Goal: Communication & Community: Answer question/provide support

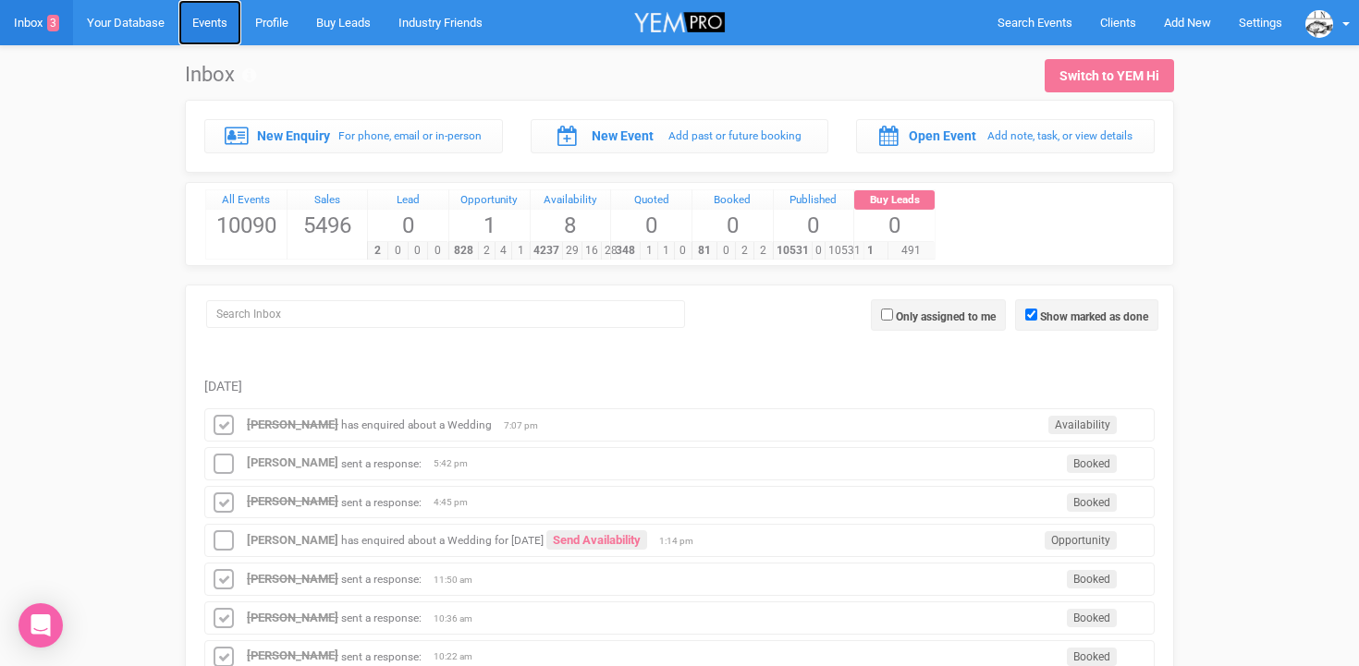
click at [211, 24] on link "Events" at bounding box center [209, 22] width 63 height 45
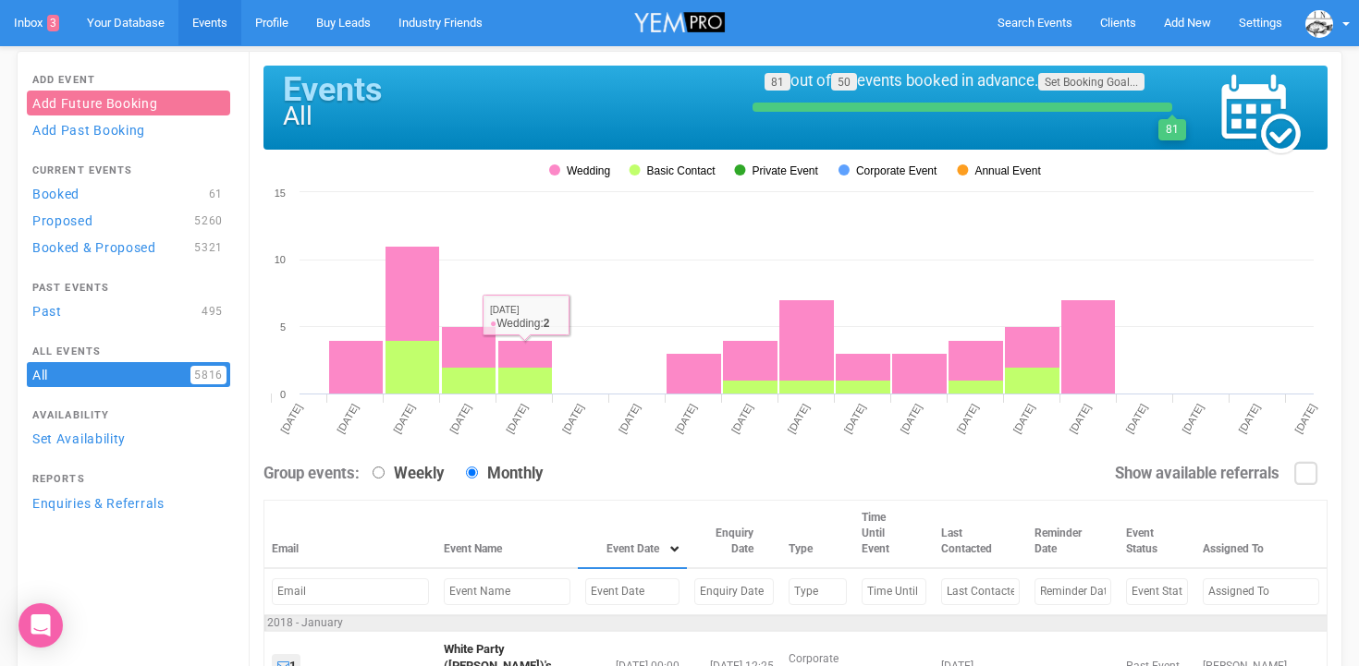
click at [585, 602] on input "text" at bounding box center [632, 592] width 94 height 27
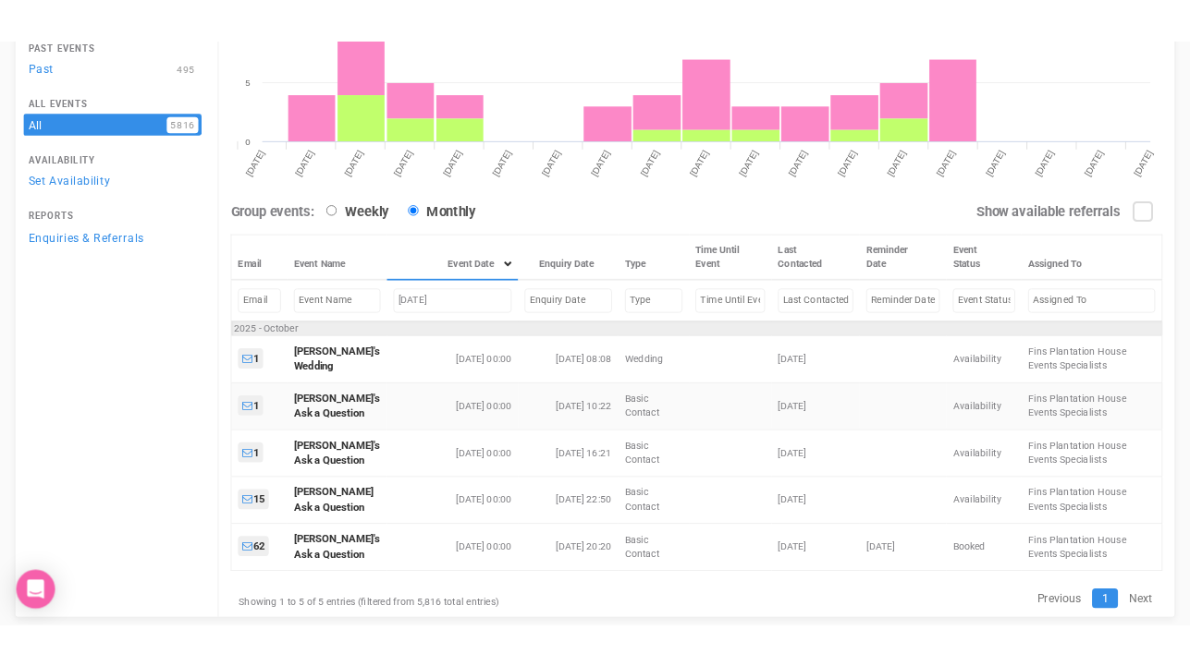
scroll to position [318, 0]
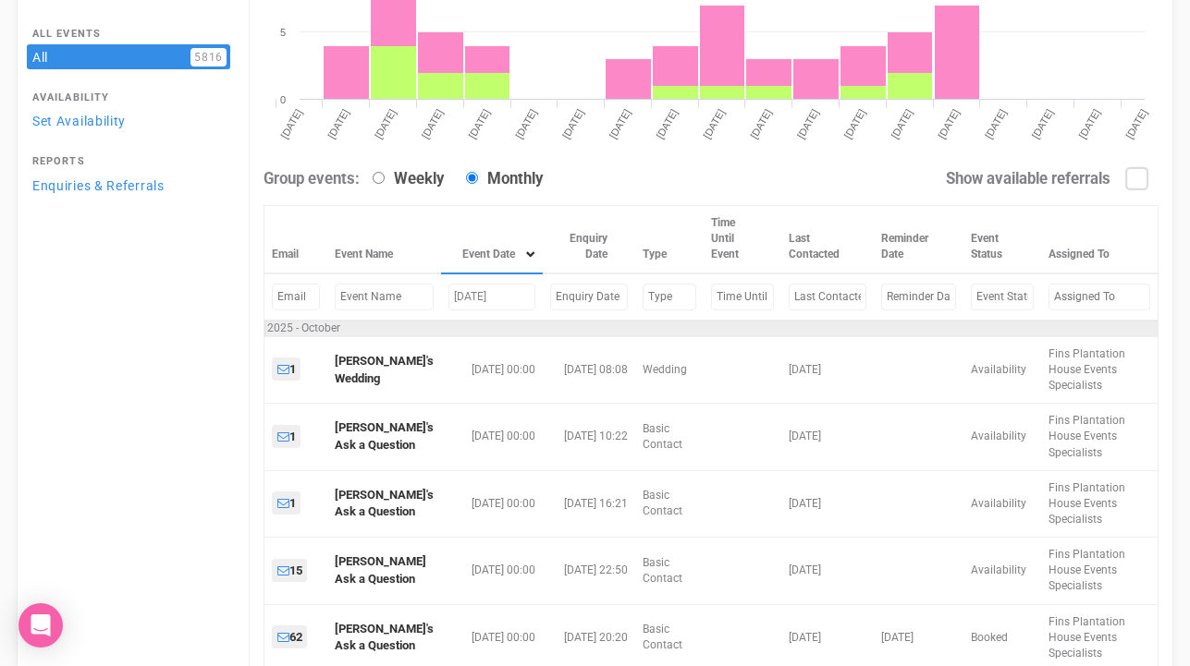
click at [472, 295] on input "october 2, 2025" at bounding box center [492, 297] width 88 height 27
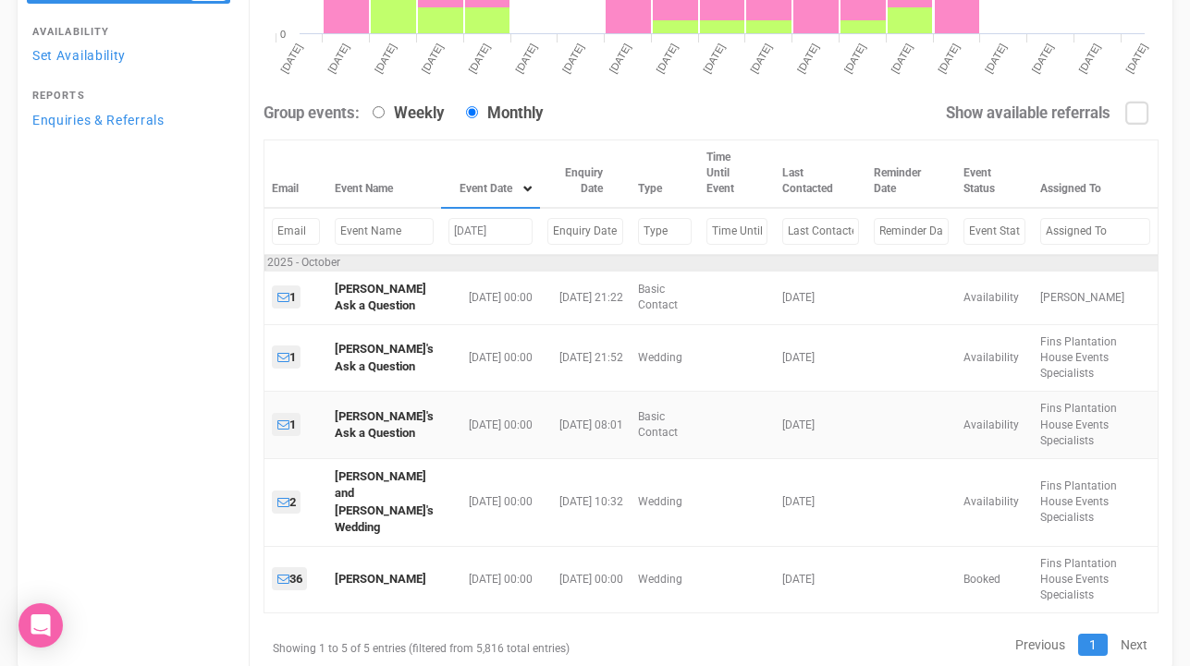
scroll to position [385, 0]
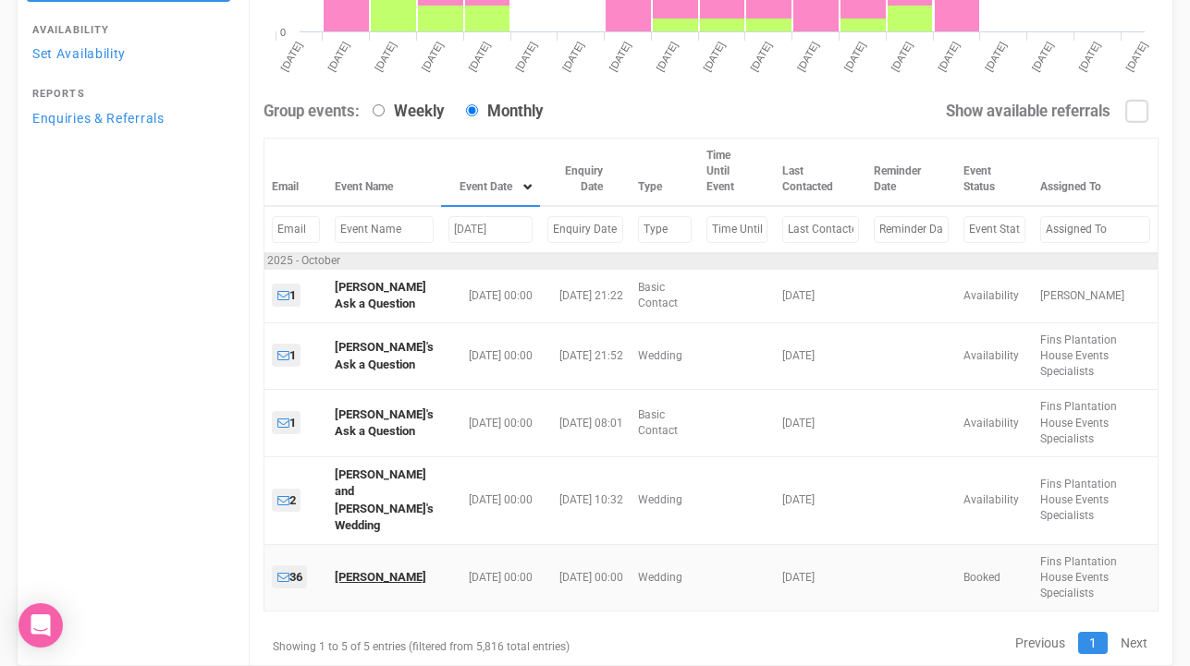
type input "october 3, 2025"
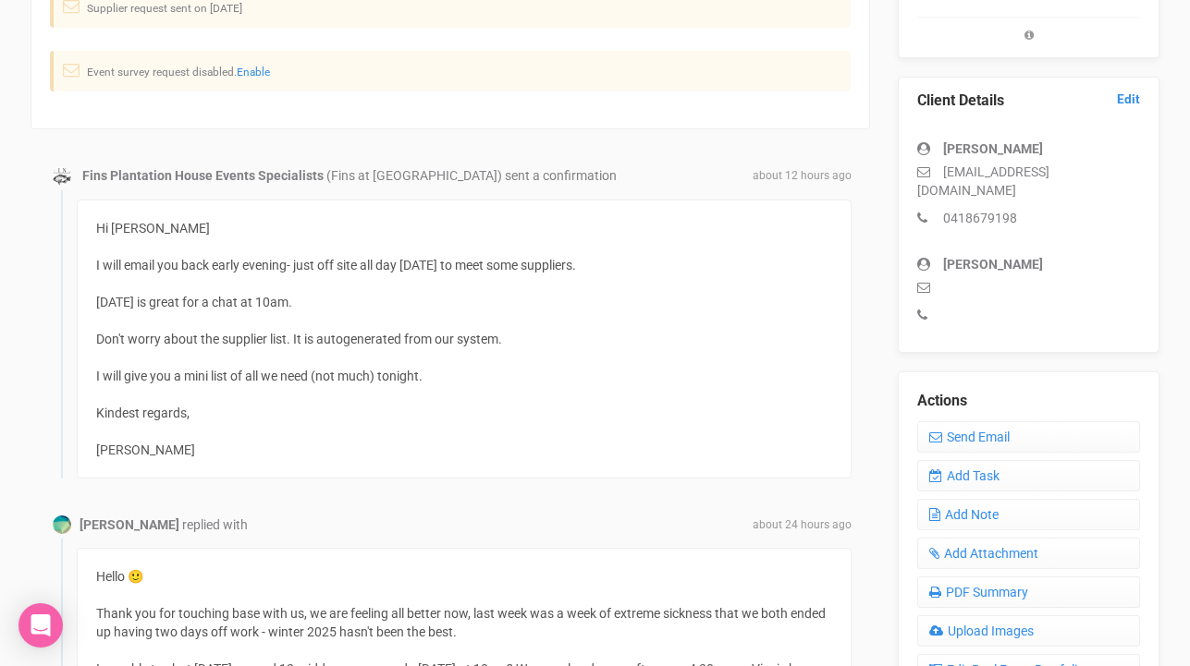
scroll to position [318, 0]
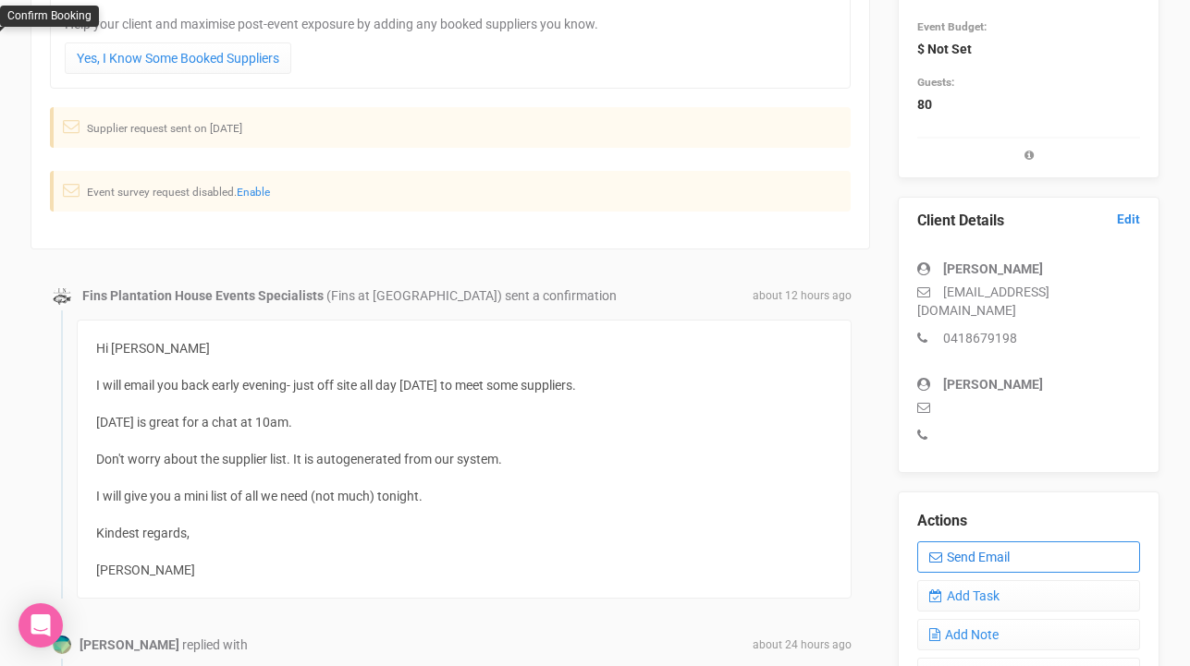
click at [1003, 542] on link "Send Email" at bounding box center [1028, 557] width 223 height 31
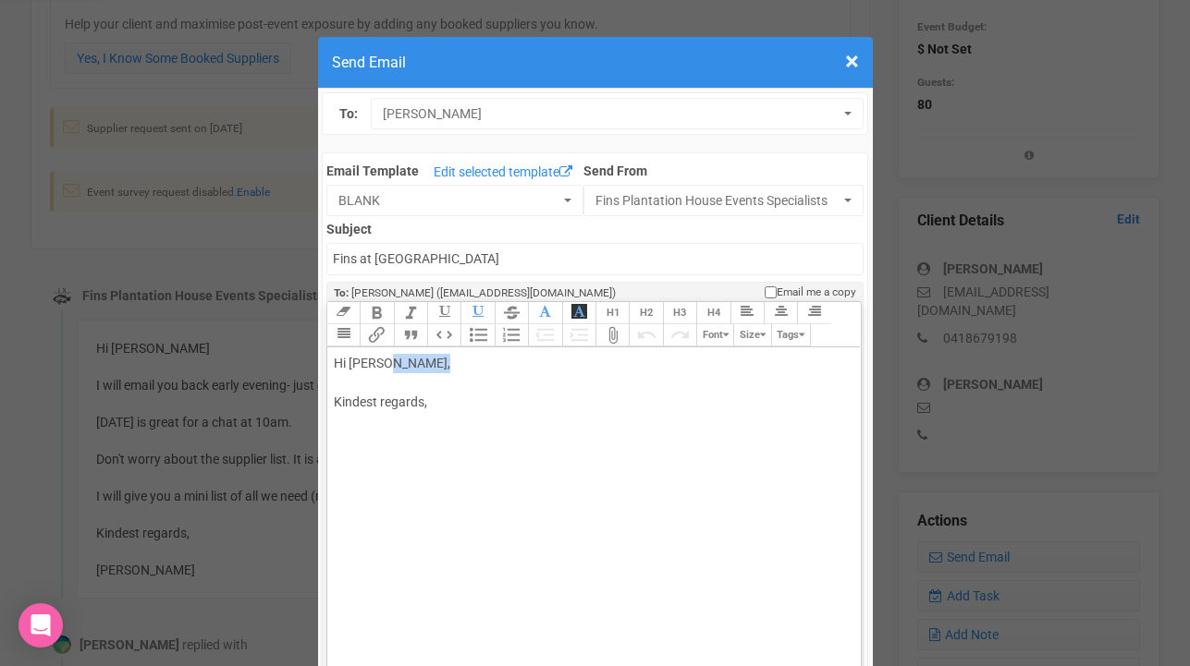
drag, startPoint x: 384, startPoint y: 364, endPoint x: 435, endPoint y: 360, distance: 51.0
click at [435, 360] on div "Hi [PERSON_NAME], Kindest regards," at bounding box center [591, 402] width 514 height 97
click at [346, 386] on div "Hi [PERSON_NAME] & [PERSON_NAME], Kindest regards," at bounding box center [591, 402] width 514 height 97
paste trix-editor "<div>Hi [PERSON_NAME] &amp; [PERSON_NAME],<br>Your wedding day is fast approach…"
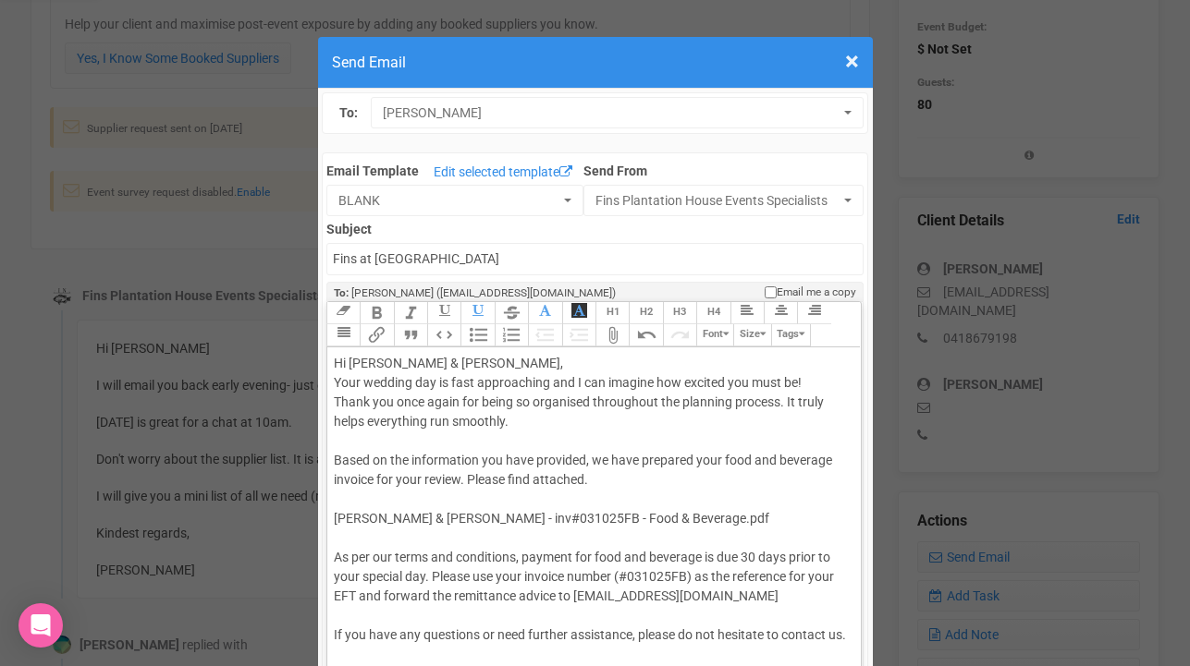
click at [331, 381] on trix-editor "Hi [PERSON_NAME] & [PERSON_NAME], Your wedding day is fast approaching and I ca…" at bounding box center [593, 548] width 533 height 400
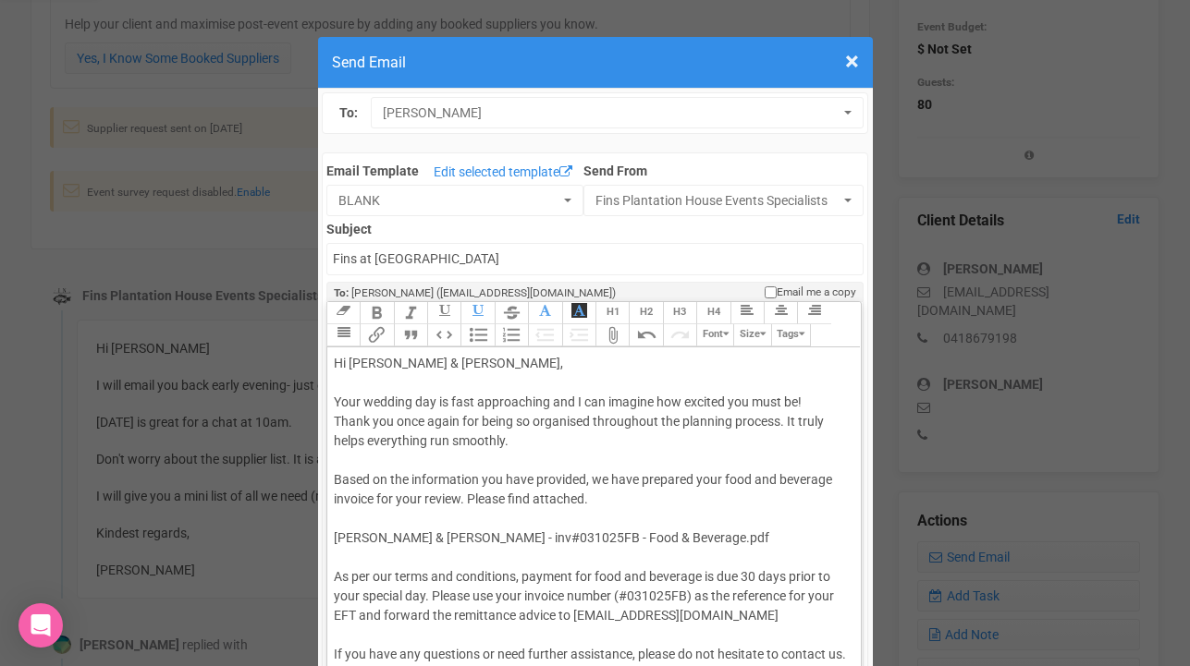
click at [335, 421] on div "Hi [PERSON_NAME] & [PERSON_NAME], Your wedding day is fast approaching and I ca…" at bounding box center [591, 577] width 514 height 446
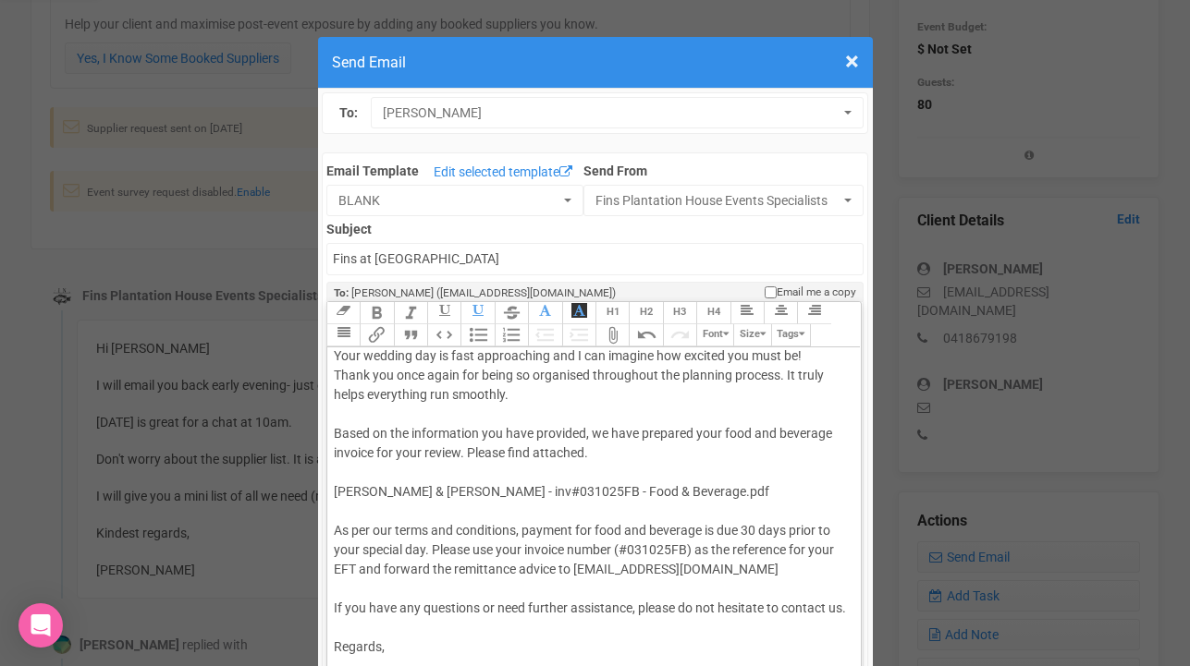
scroll to position [79, 0]
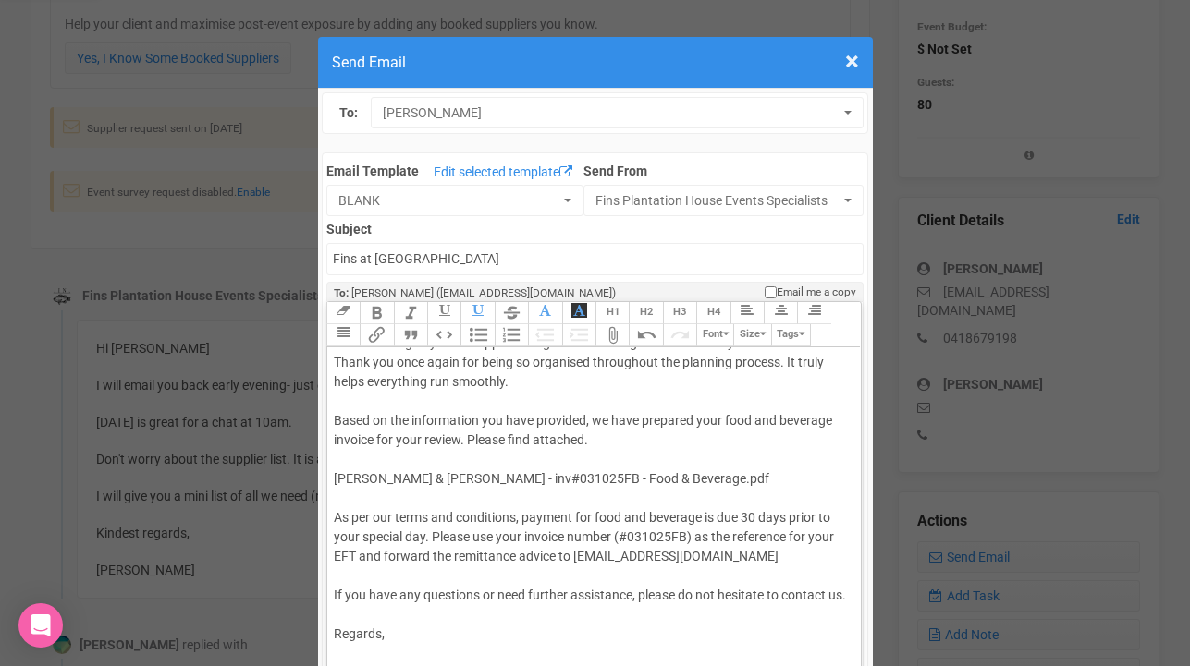
click at [411, 399] on div "Hi [PERSON_NAME] & [PERSON_NAME], Your wedding day is fast approaching and I ca…" at bounding box center [591, 518] width 514 height 446
click at [628, 398] on div "Hi [PERSON_NAME] & [PERSON_NAME], Your wedding day is fast approaching and I ca…" at bounding box center [591, 518] width 514 height 446
drag, startPoint x: 677, startPoint y: 402, endPoint x: 728, endPoint y: 400, distance: 51.8
click at [728, 400] on div "Hi [PERSON_NAME] & [PERSON_NAME], Your wedding day is fast approaching and I ca…" at bounding box center [591, 518] width 514 height 446
drag, startPoint x: 435, startPoint y: 420, endPoint x: 522, endPoint y: 420, distance: 86.9
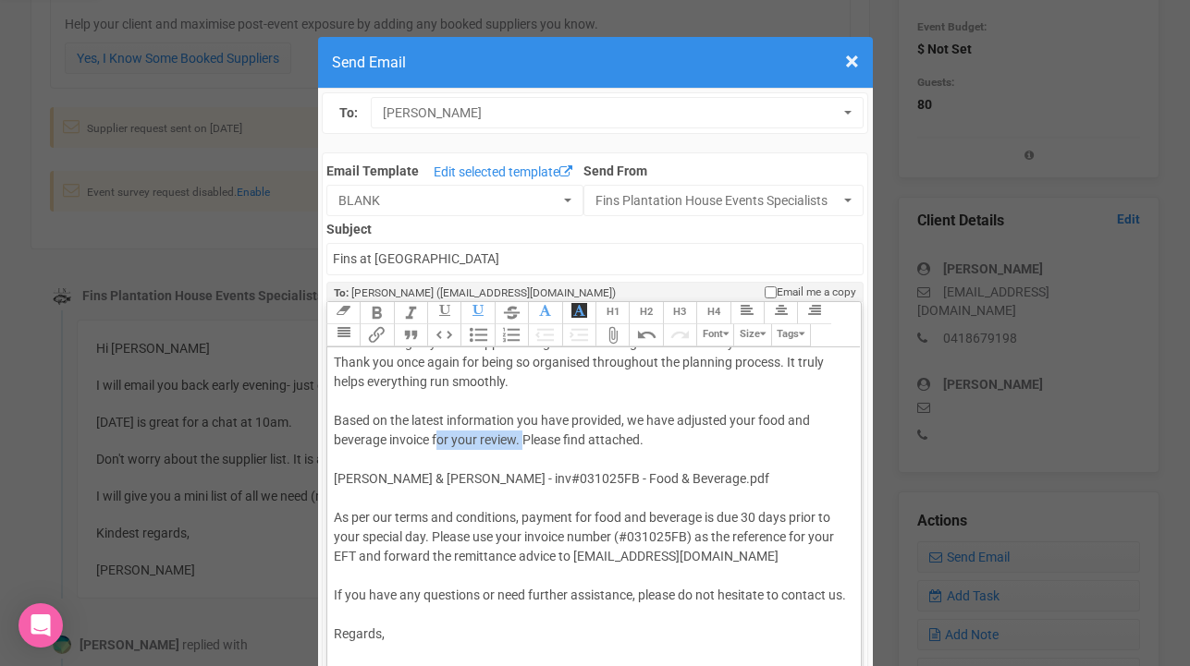
click at [522, 420] on div "Hi [PERSON_NAME] & [PERSON_NAME], Your wedding day is fast approaching and I ca…" at bounding box center [591, 518] width 514 height 446
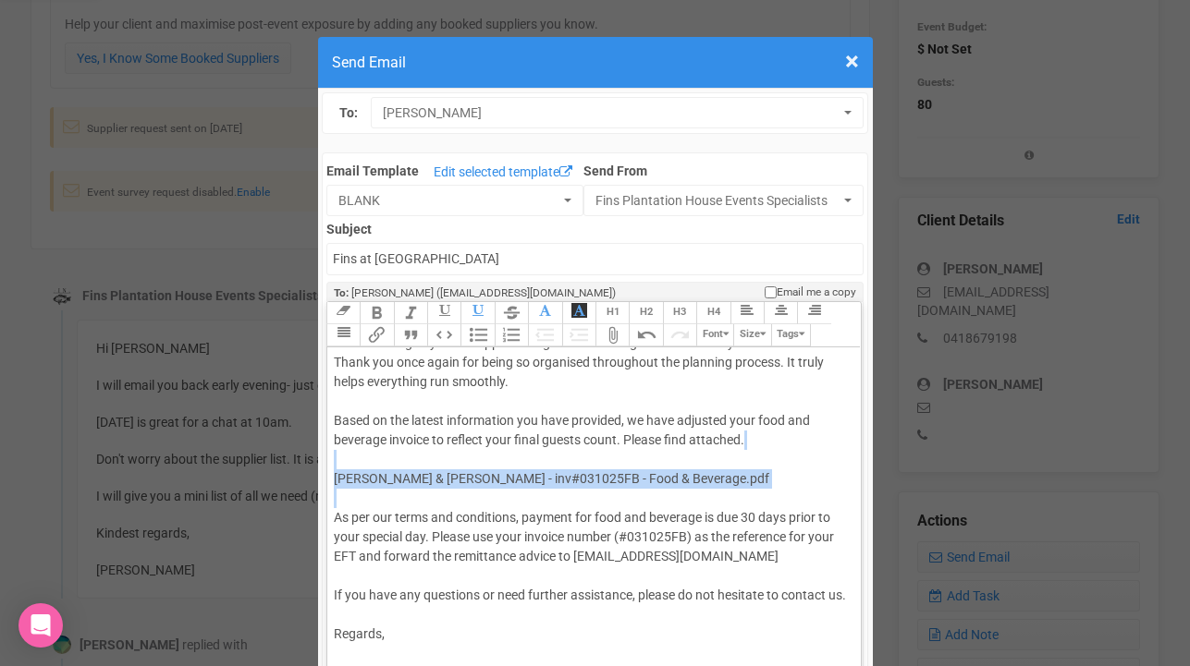
drag, startPoint x: 337, startPoint y: 444, endPoint x: 325, endPoint y: 496, distance: 54.0
click at [326, 496] on div "Link Unlink Bold Italic Strikethrough H1 H2 H3 H4 Link Quote Code Bullets Numbe…" at bounding box center [593, 529] width 535 height 457
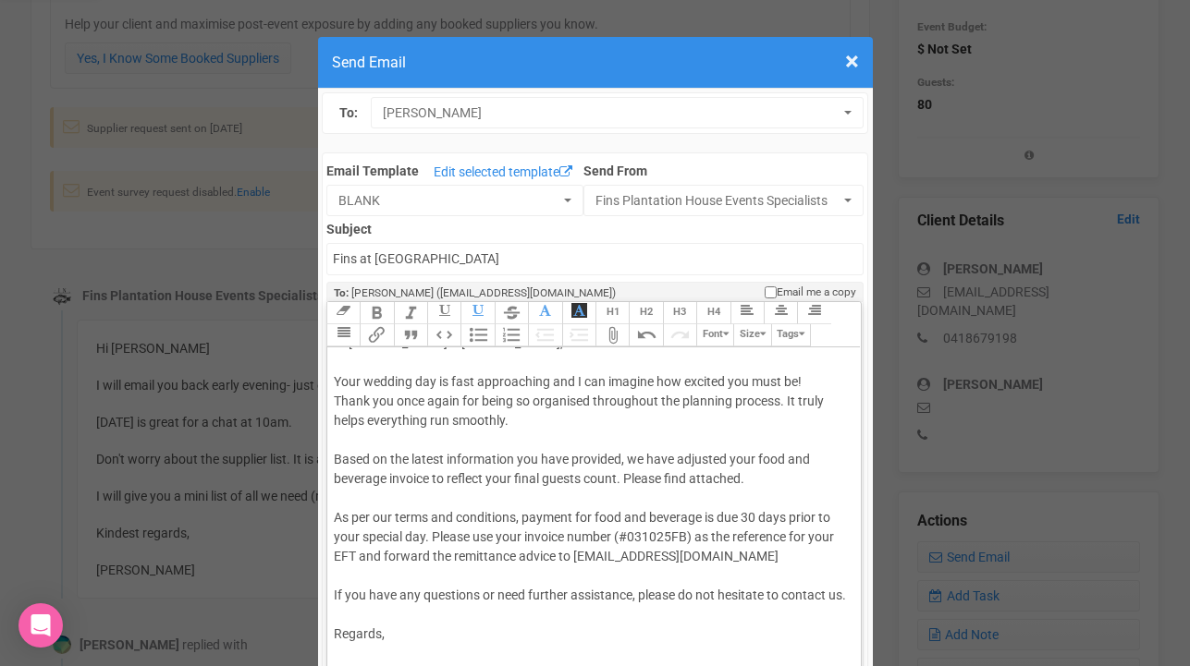
scroll to position [40, 0]
click at [625, 458] on div "Hi [PERSON_NAME] & [PERSON_NAME], Your wedding day is fast approaching and I ca…" at bounding box center [591, 538] width 514 height 408
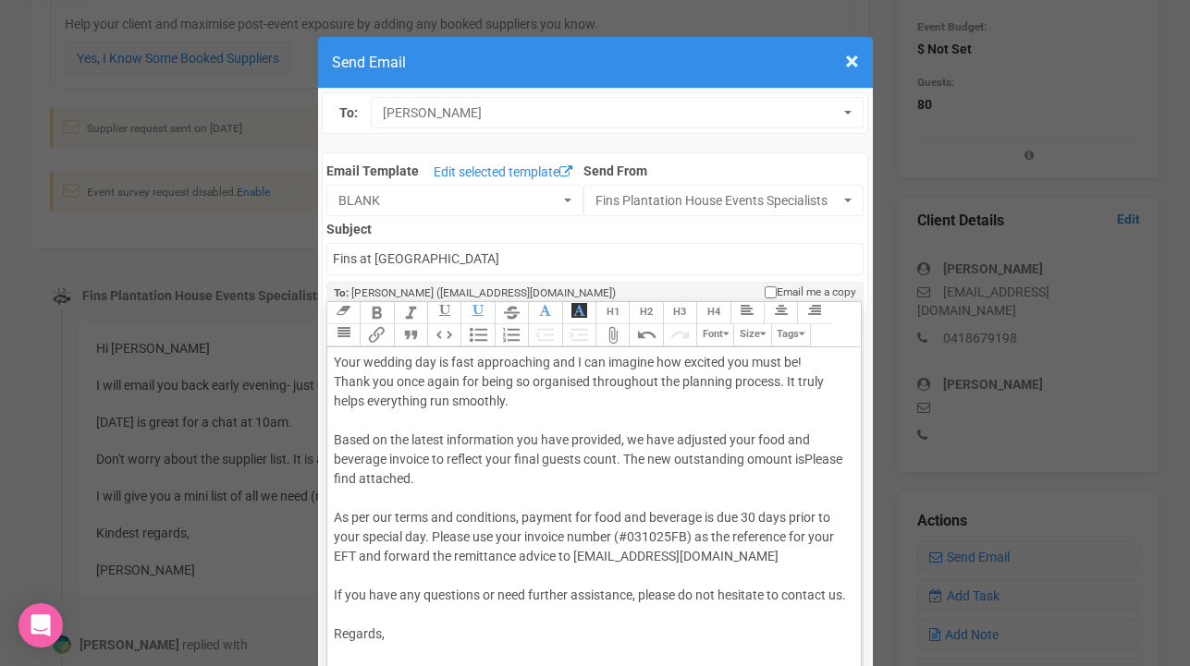
click at [755, 460] on div "Hi [PERSON_NAME] & [PERSON_NAME], Your wedding day is fast approaching and I ca…" at bounding box center [591, 527] width 514 height 427
click at [805, 462] on div "Hi [PERSON_NAME] & [PERSON_NAME], Your wedding day is fast approaching and I ca…" at bounding box center [591, 527] width 514 height 427
click at [349, 478] on div "Hi [PERSON_NAME] & [PERSON_NAME], Your wedding day is fast approaching and I ca…" at bounding box center [591, 527] width 514 height 427
click at [389, 475] on div "Hi [PERSON_NAME] & [PERSON_NAME], Your wedding day is fast approaching and I ca…" at bounding box center [591, 527] width 514 height 427
click at [616, 460] on div "Hi [PERSON_NAME] & [PERSON_NAME], Your wedding day is fast approaching and I ca…" at bounding box center [591, 527] width 514 height 427
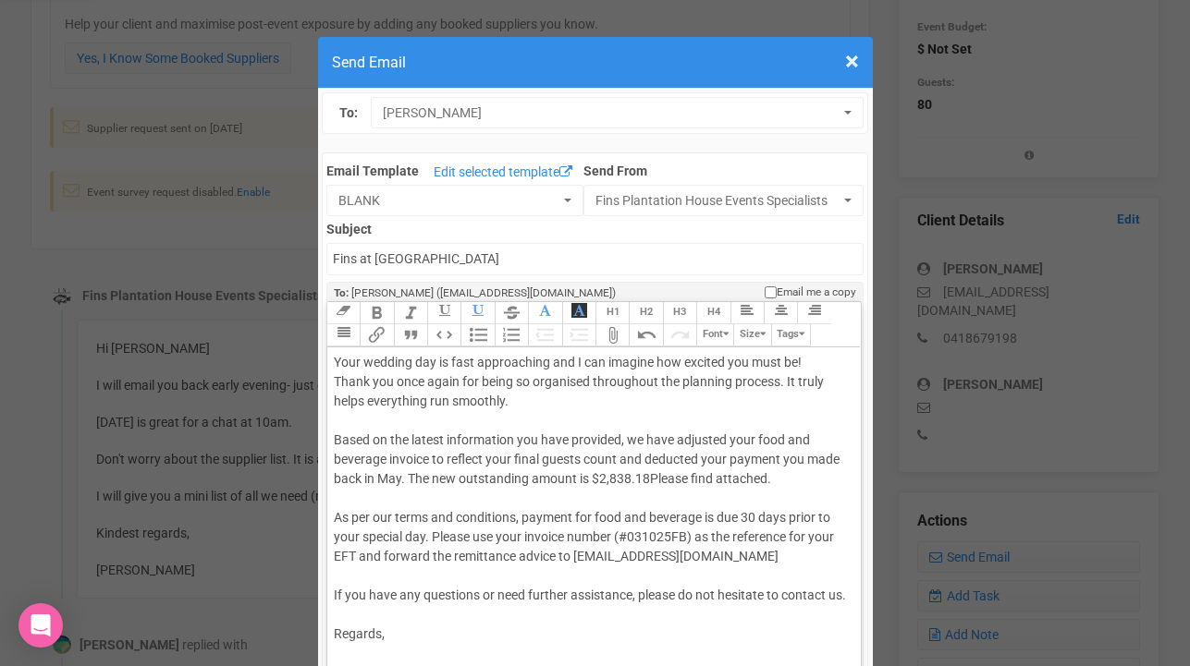
click at [649, 475] on div "Hi [PERSON_NAME] & [PERSON_NAME], Your wedding day is fast approaching and I ca…" at bounding box center [591, 527] width 514 height 427
drag, startPoint x: 330, startPoint y: 516, endPoint x: 527, endPoint y: 508, distance: 197.0
click at [527, 508] on trix-editor "Hi [PERSON_NAME] & [PERSON_NAME], Your wedding day is fast approaching and I ca…" at bounding box center [593, 548] width 533 height 400
drag, startPoint x: 692, startPoint y: 517, endPoint x: 399, endPoint y: 535, distance: 293.6
click at [399, 535] on div "Hi [PERSON_NAME] & [PERSON_NAME], Your wedding day is fast approaching and I ca…" at bounding box center [591, 527] width 514 height 427
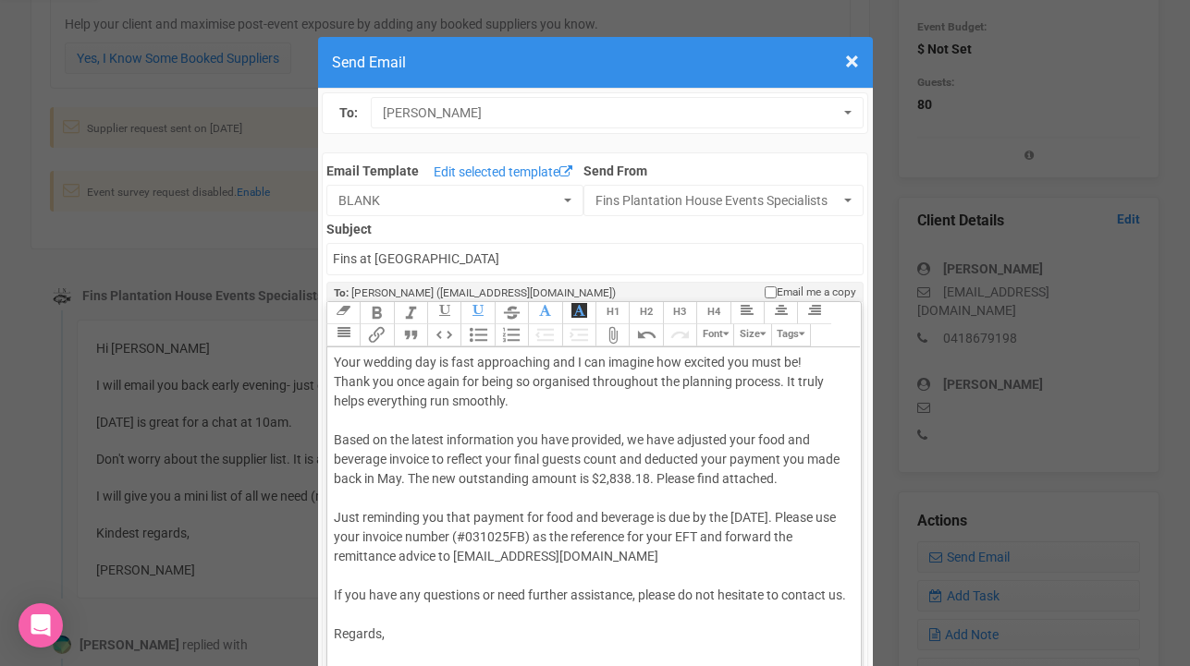
click at [543, 539] on div "Hi [PERSON_NAME] & [PERSON_NAME], Your wedding day is fast approaching and I ca…" at bounding box center [591, 527] width 514 height 427
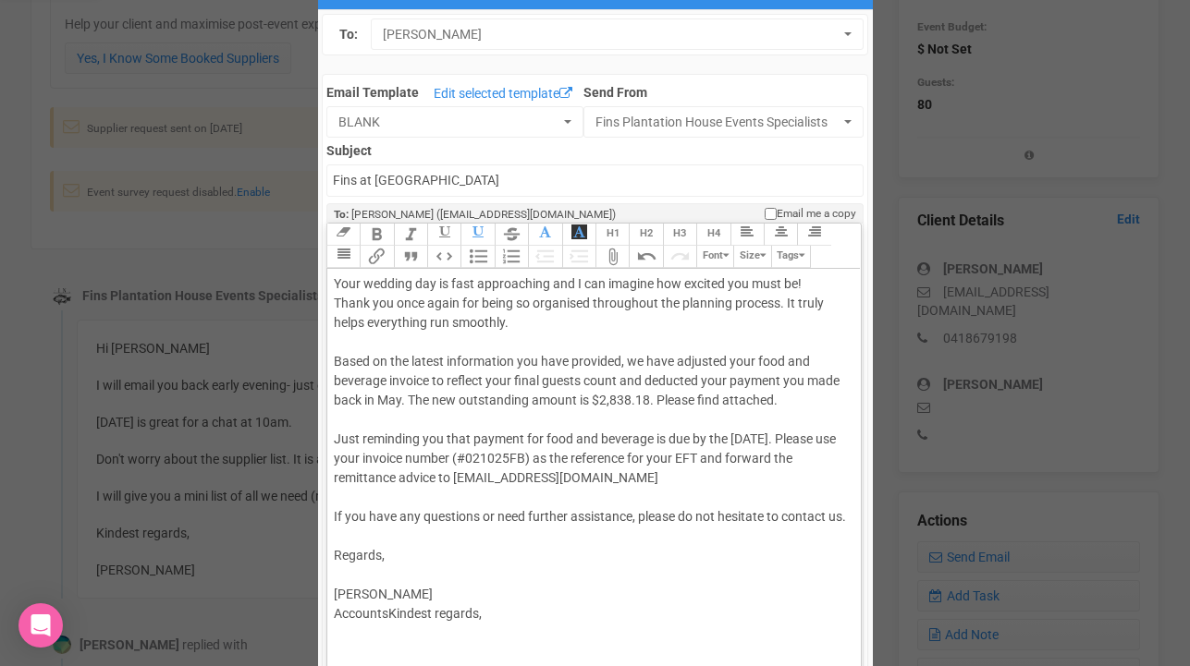
scroll to position [0, 0]
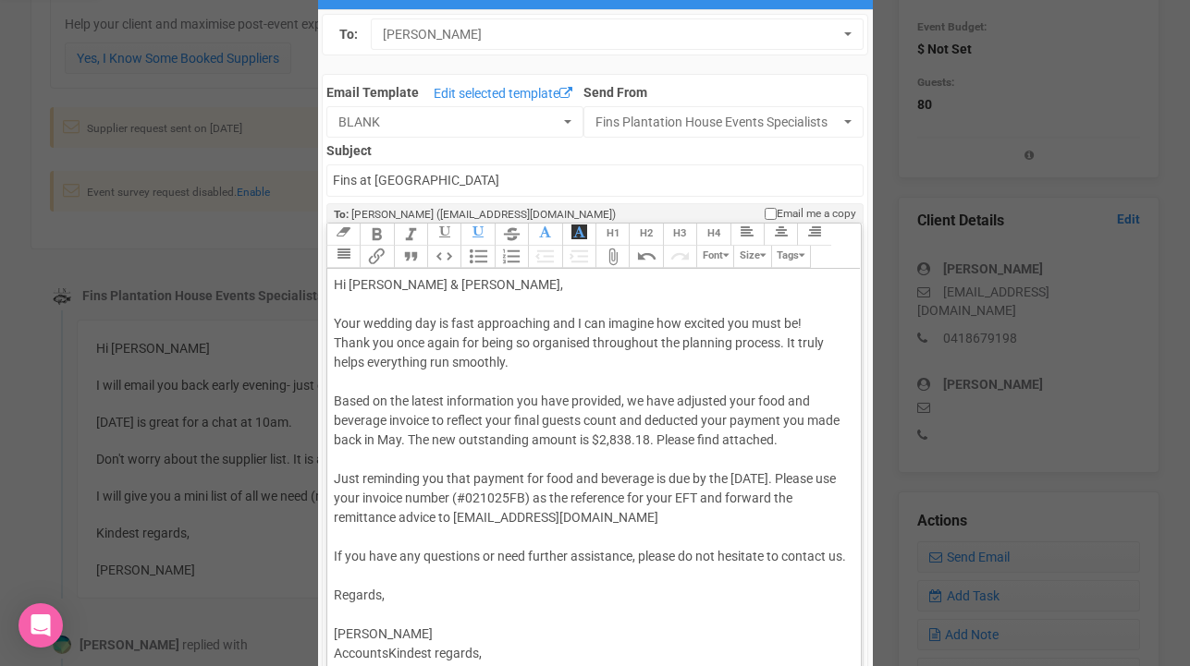
click at [649, 446] on div "Hi [PERSON_NAME] & [PERSON_NAME], Your wedding day is fast approaching and I ca…" at bounding box center [591, 488] width 514 height 427
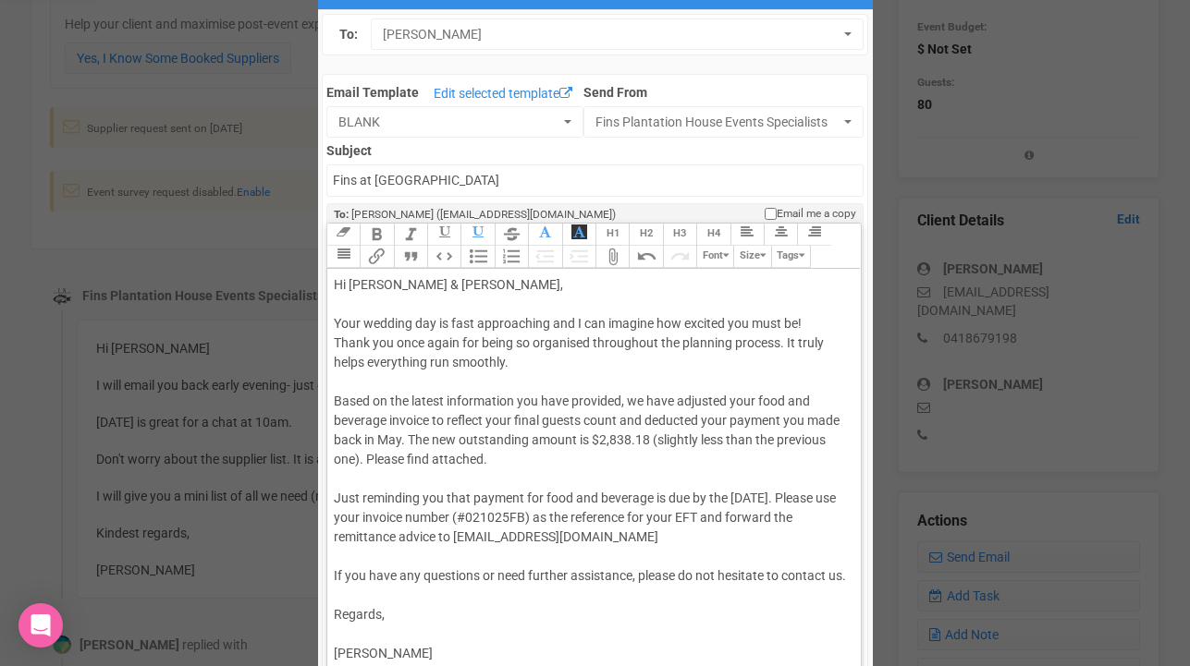
click at [483, 458] on div "Hi [PERSON_NAME] & [PERSON_NAME], Your wedding day is fast approaching and I ca…" at bounding box center [591, 498] width 514 height 446
click at [359, 482] on div "Hi [PERSON_NAME] & [PERSON_NAME], Your wedding day is fast approaching and I ca…" at bounding box center [591, 498] width 514 height 446
click at [726, 420] on div "Hi [PERSON_NAME] & [PERSON_NAME], Your wedding day is fast approaching and I ca…" at bounding box center [591, 498] width 514 height 446
click at [775, 419] on div "Hi [PERSON_NAME] & [PERSON_NAME], Your wedding day is fast approaching and I ca…" at bounding box center [591, 498] width 514 height 446
click at [348, 476] on div "Hi [PERSON_NAME] & [PERSON_NAME], Your wedding day is fast approaching and I ca…" at bounding box center [591, 498] width 514 height 446
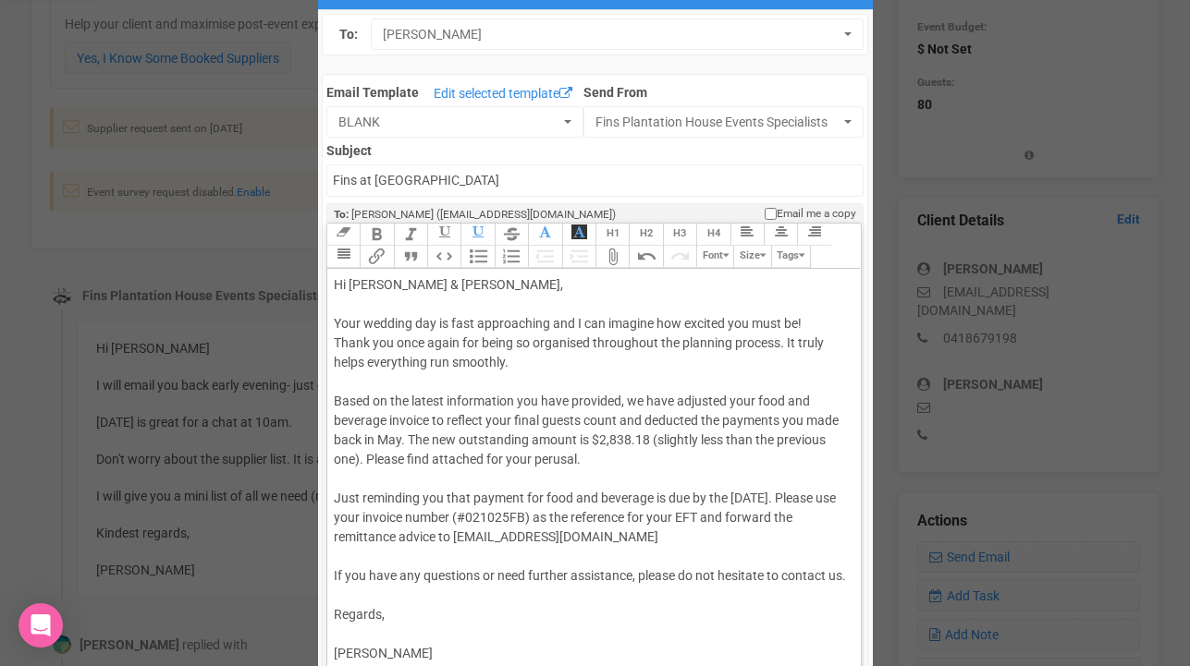
click at [615, 255] on button "Attach Files" at bounding box center [611, 257] width 33 height 22
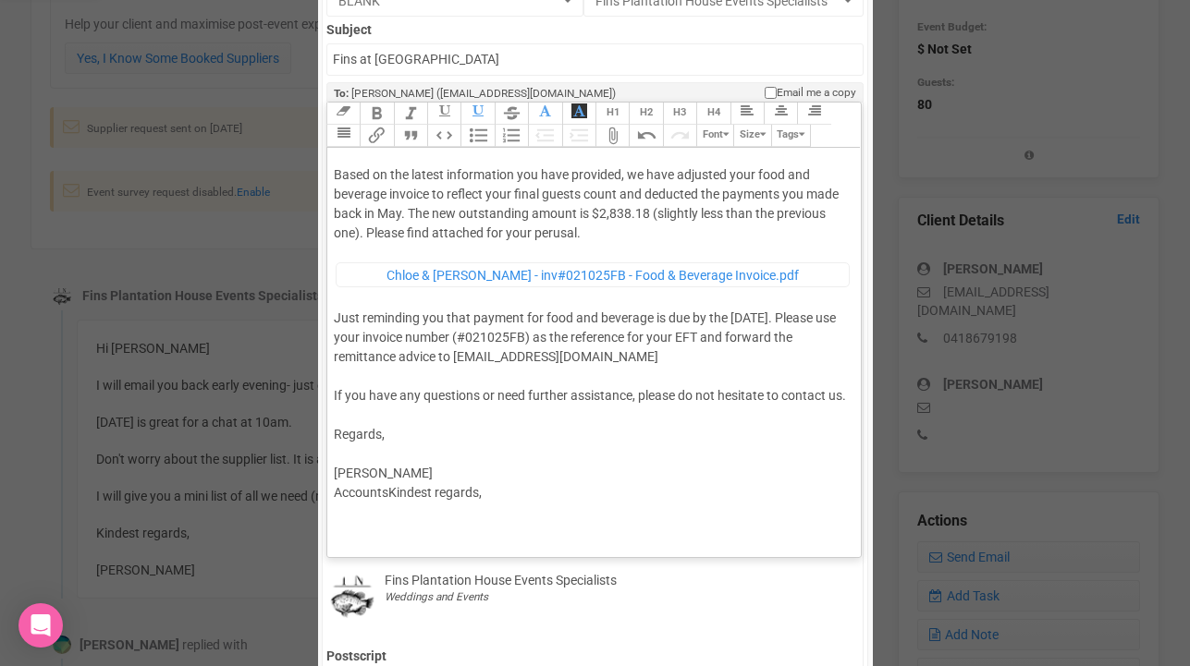
scroll to position [227, 0]
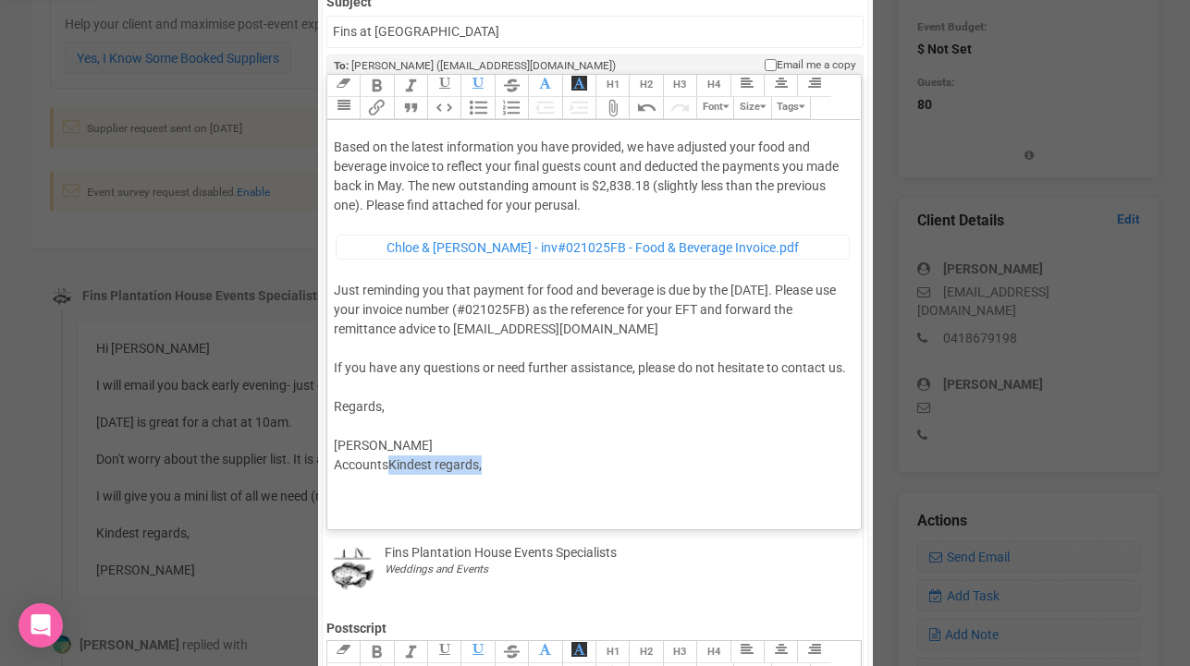
drag, startPoint x: 389, startPoint y: 464, endPoint x: 675, endPoint y: 494, distance: 287.2
click at [675, 494] on div "Hi [PERSON_NAME] & [PERSON_NAME], Your wedding day is fast approaching and I ca…" at bounding box center [591, 267] width 514 height 493
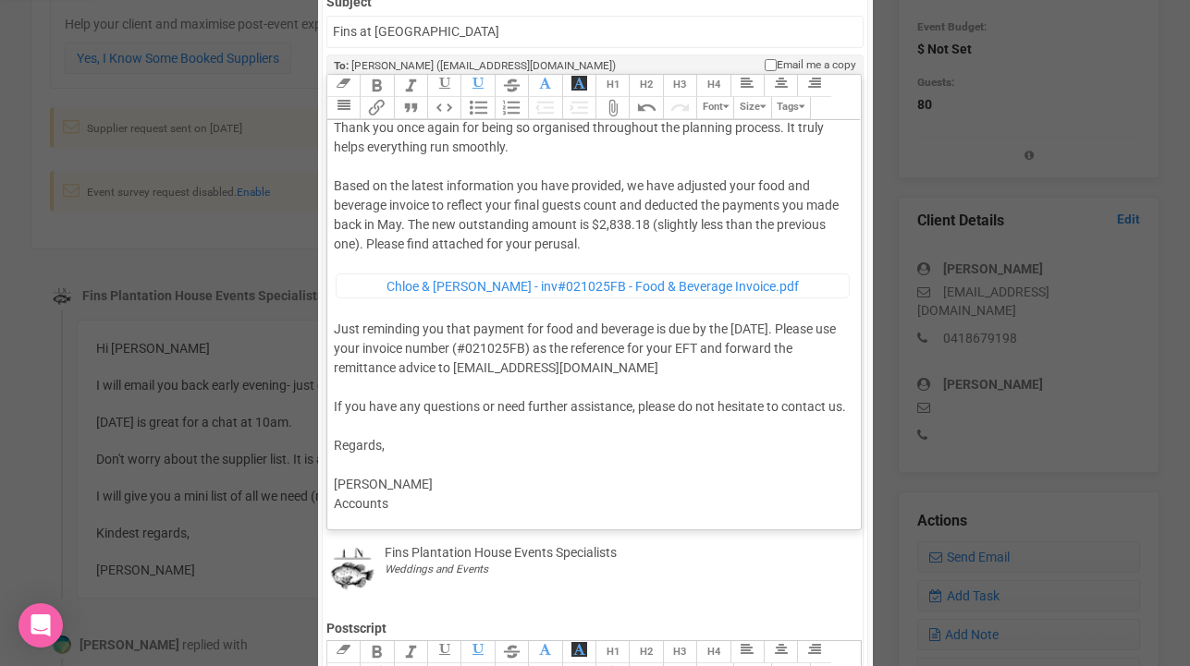
type trix-editor "<div>Hi [PERSON_NAME] &amp; [PERSON_NAME],<br><br>Your wedding day is fast appr…"
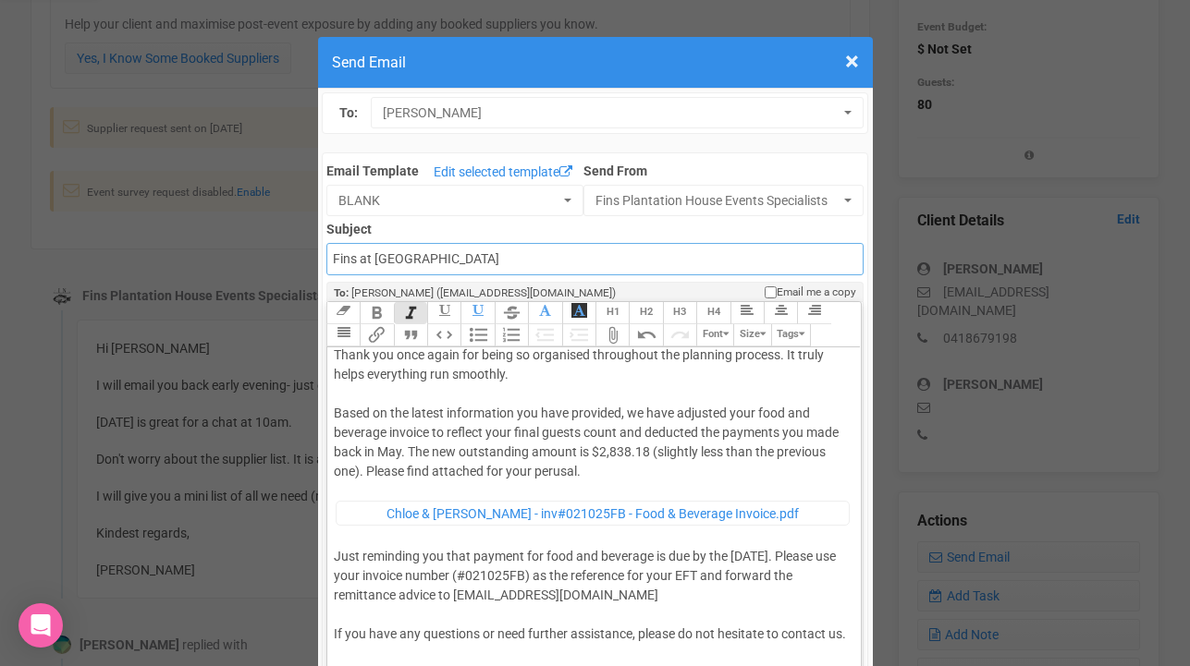
click at [334, 260] on input "Fins at [GEOGRAPHIC_DATA]" at bounding box center [594, 259] width 537 height 32
click at [445, 255] on input "Accounts - Fins at [GEOGRAPHIC_DATA]" at bounding box center [594, 259] width 537 height 32
click at [506, 258] on input "Accounts - Fins at [GEOGRAPHIC_DATA]" at bounding box center [594, 259] width 537 height 32
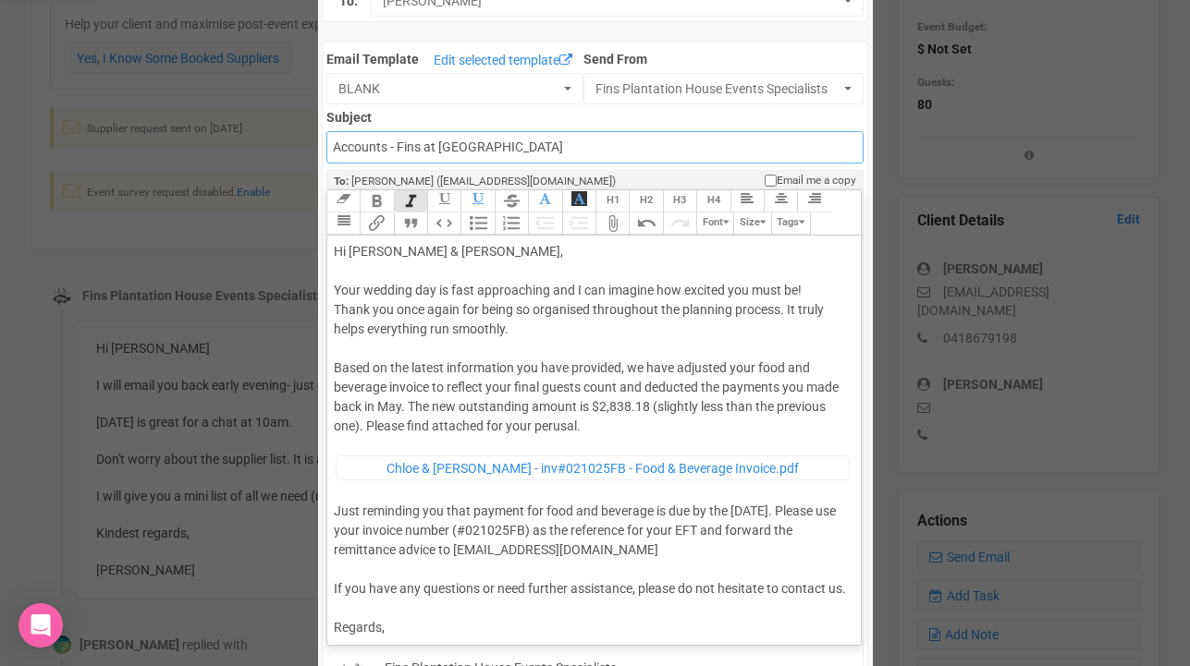
scroll to position [29, 0]
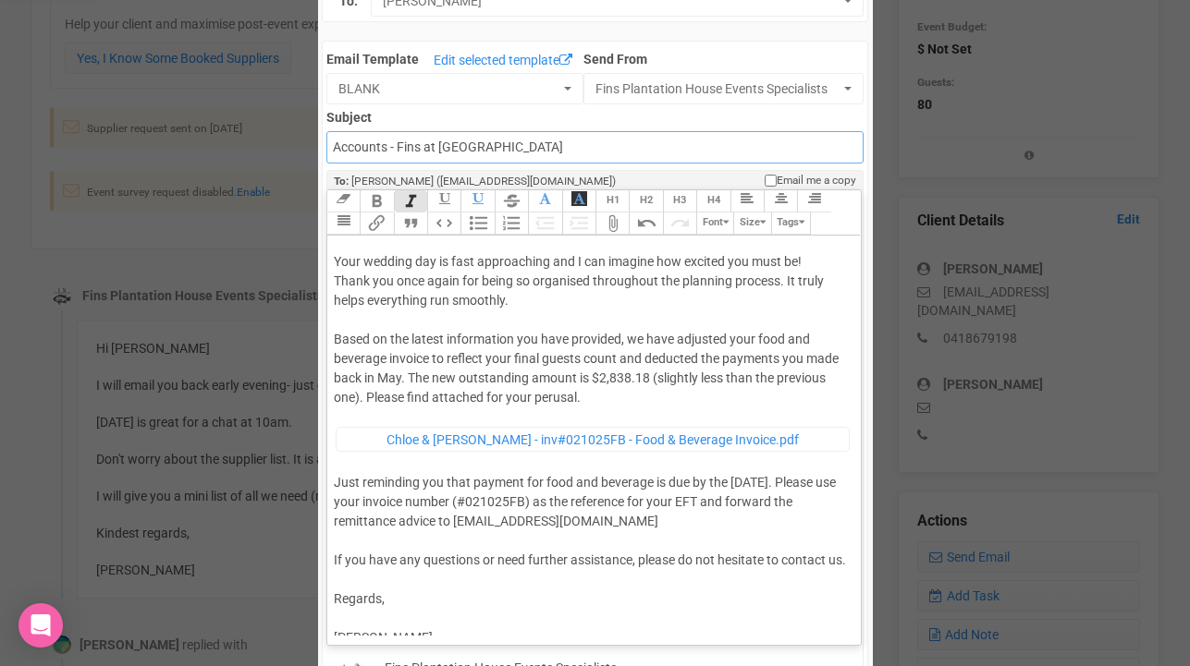
type input "Accounts - Fins at [GEOGRAPHIC_DATA]"
click at [334, 276] on div "Hi [PERSON_NAME] & [PERSON_NAME], Your wedding day is fast approaching and I ca…" at bounding box center [591, 441] width 514 height 454
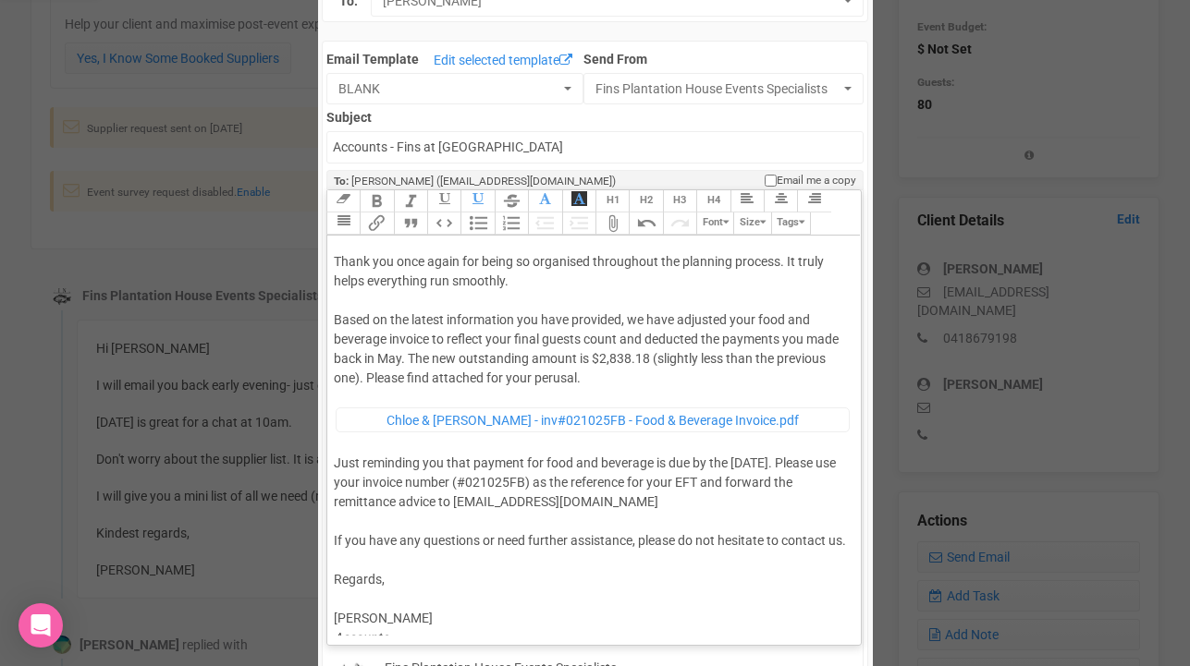
scroll to position [68, 0]
click at [802, 340] on div "Hi [PERSON_NAME] & [PERSON_NAME], Your wedding day is fast approaching and I ca…" at bounding box center [591, 410] width 514 height 473
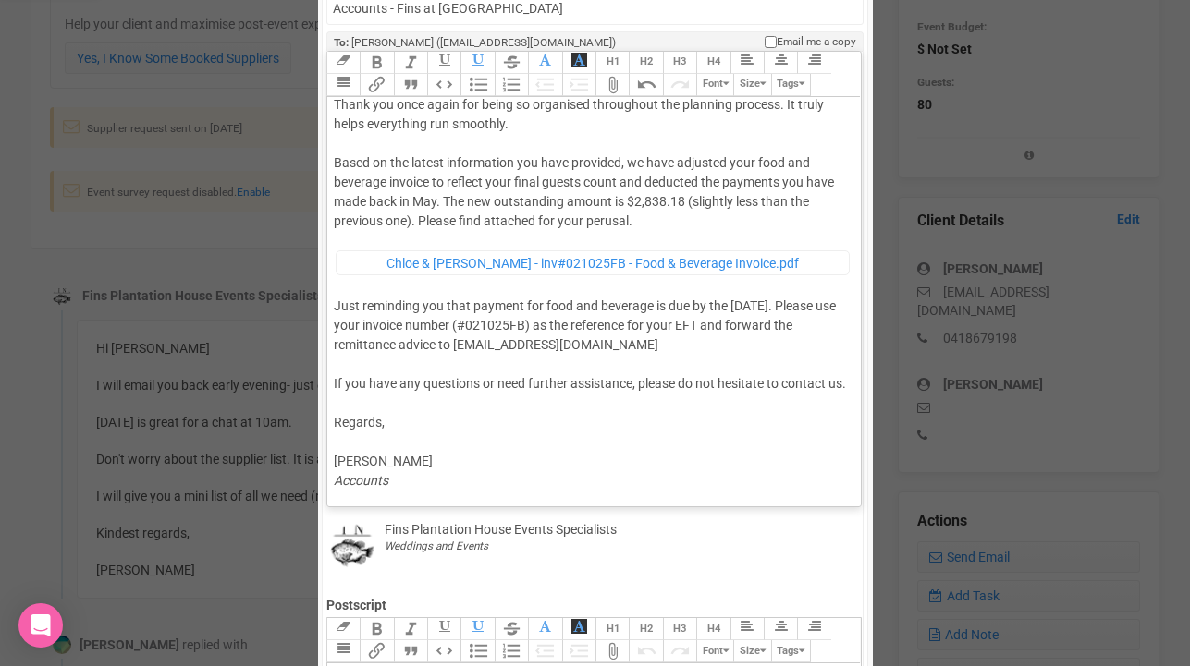
scroll to position [272, 0]
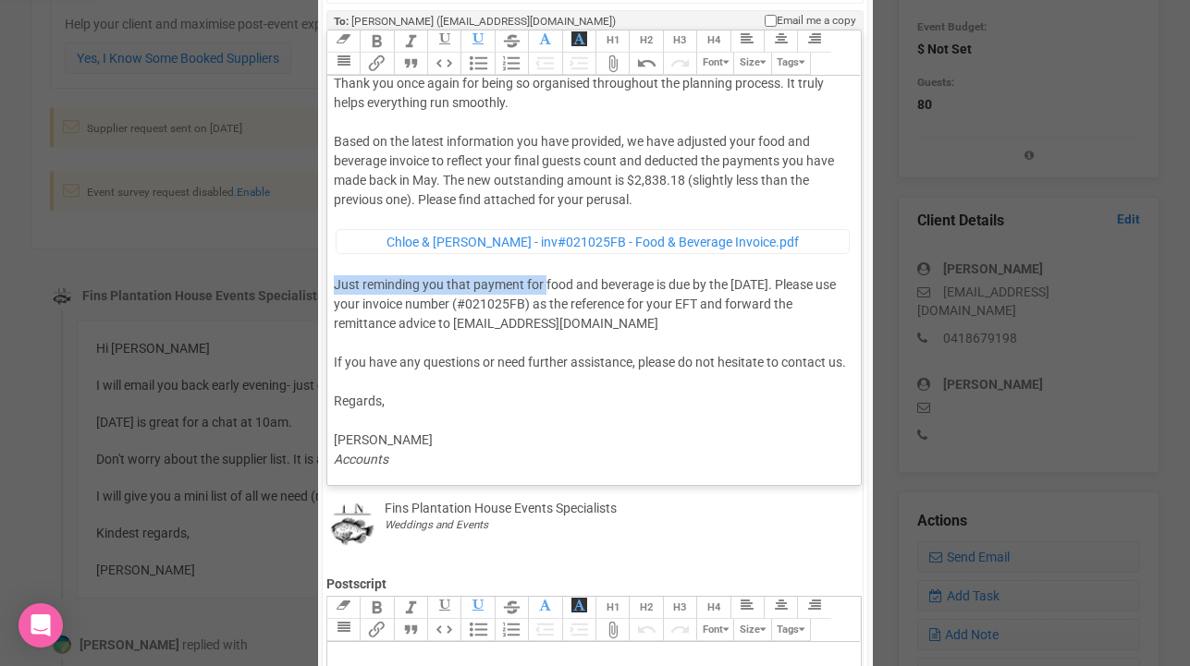
drag, startPoint x: 543, startPoint y: 265, endPoint x: 331, endPoint y: 274, distance: 212.7
click at [331, 274] on trix-editor "Hi [PERSON_NAME] & [PERSON_NAME], Your wedding day is fast approaching and I ca…" at bounding box center [593, 276] width 533 height 400
drag, startPoint x: 652, startPoint y: 264, endPoint x: 336, endPoint y: 266, distance: 316.1
click at [336, 266] on div "Hi [PERSON_NAME] & [PERSON_NAME], Your wedding day is fast approaching and I ca…" at bounding box center [591, 232] width 514 height 473
drag, startPoint x: 654, startPoint y: 264, endPoint x: 834, endPoint y: 271, distance: 179.4
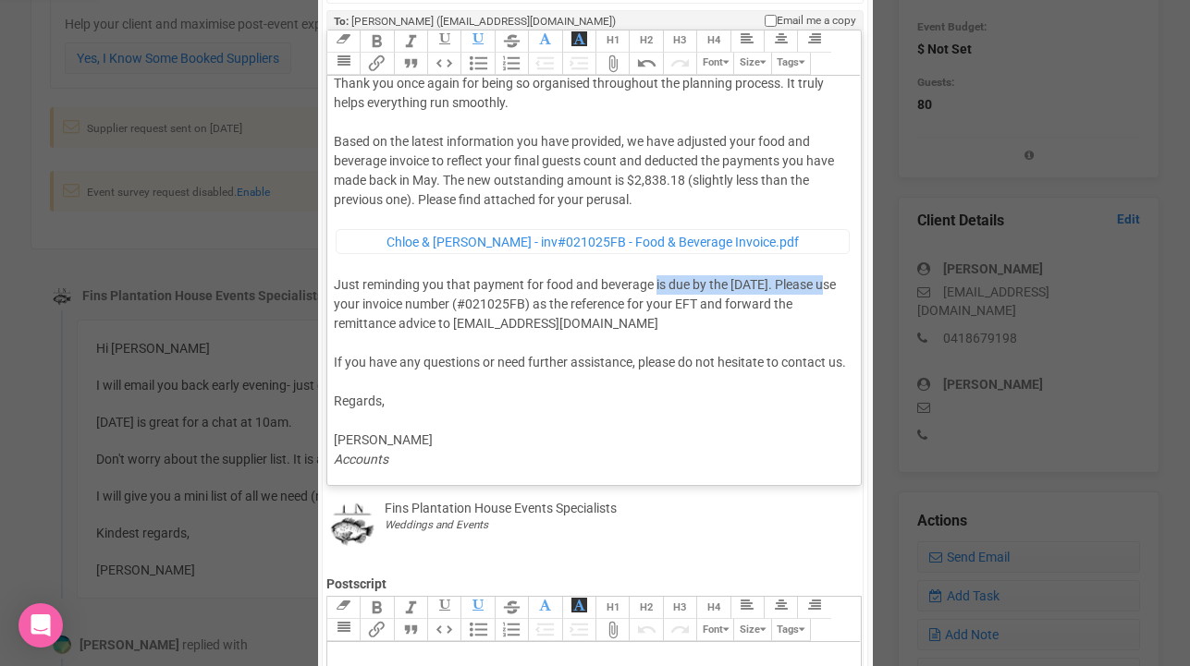
click at [834, 271] on div "Hi [PERSON_NAME] & [PERSON_NAME], Your wedding day is fast approaching and I ca…" at bounding box center [591, 232] width 514 height 473
click at [410, 179] on div "Hi [PERSON_NAME] & [PERSON_NAME], Your wedding day is fast approaching and I ca…" at bounding box center [591, 232] width 514 height 473
paste trix-editor "<span style="background-color: rgb(255, 255, 255); font-family: Roboto, Helveti…"
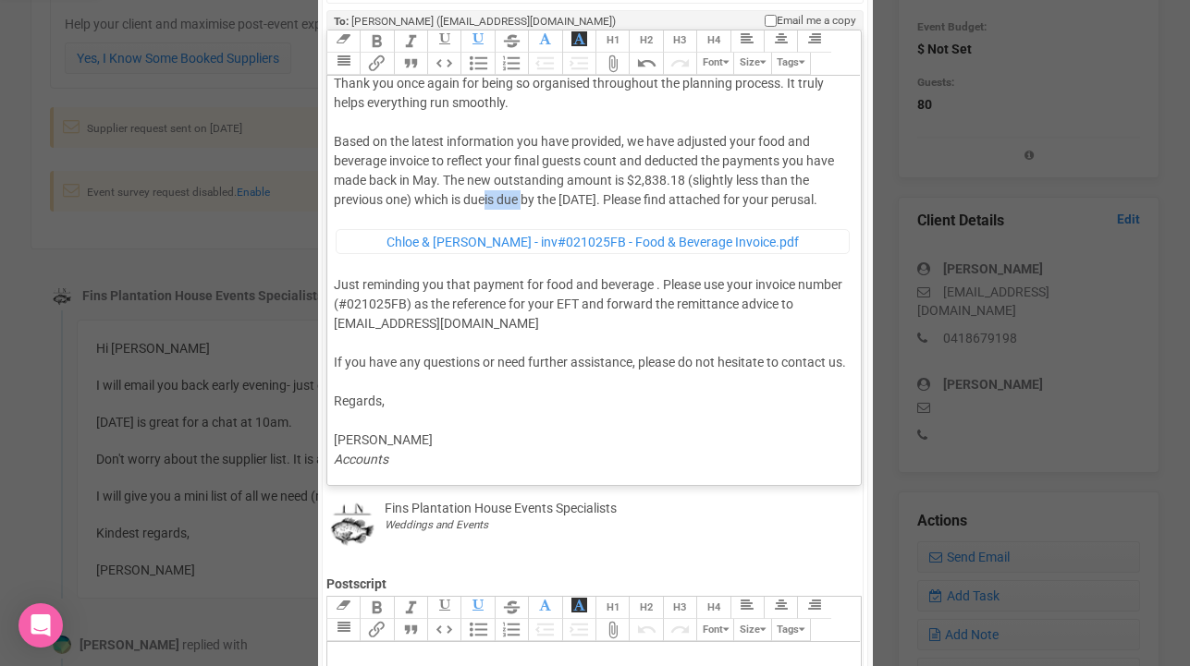
drag, startPoint x: 490, startPoint y: 177, endPoint x: 527, endPoint y: 178, distance: 37.0
click at [527, 192] on span "is due by the [DATE]" at bounding box center [540, 199] width 112 height 15
drag, startPoint x: 336, startPoint y: 282, endPoint x: 660, endPoint y: 292, distance: 324.6
click at [660, 292] on div "Hi [PERSON_NAME] & [PERSON_NAME], Your wedding day is fast approaching and I ca…" at bounding box center [591, 232] width 514 height 473
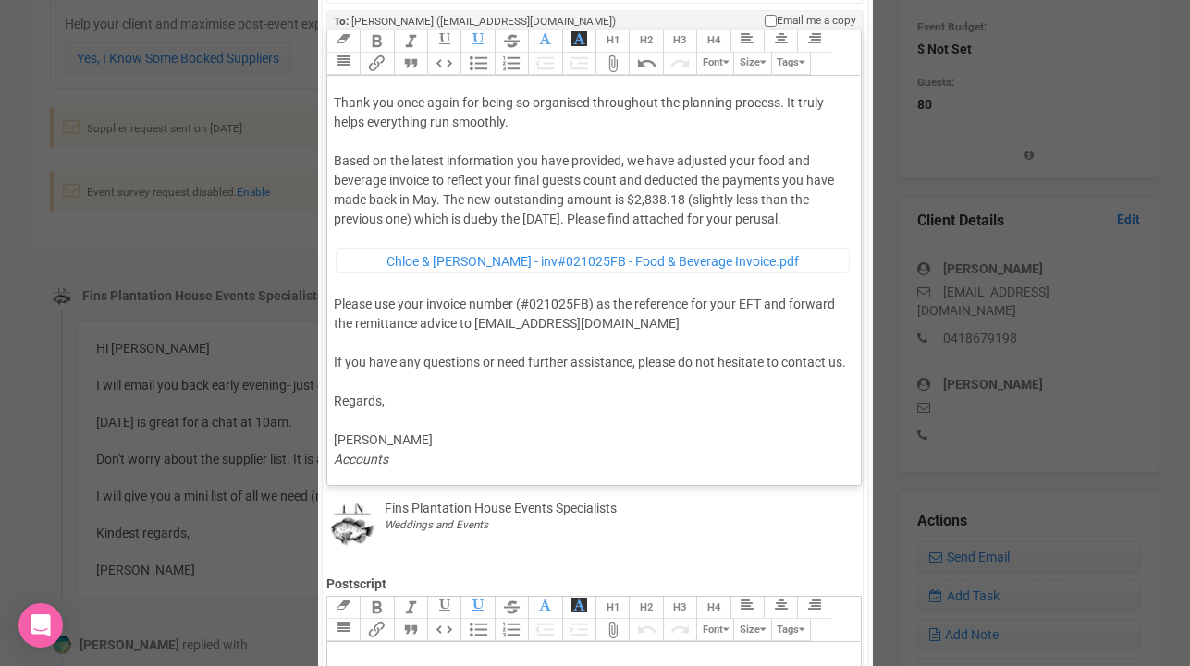
type trix-editor "<div>Hi [PERSON_NAME] &amp; [PERSON_NAME],<br><br>Your wedding day is fast appr…"
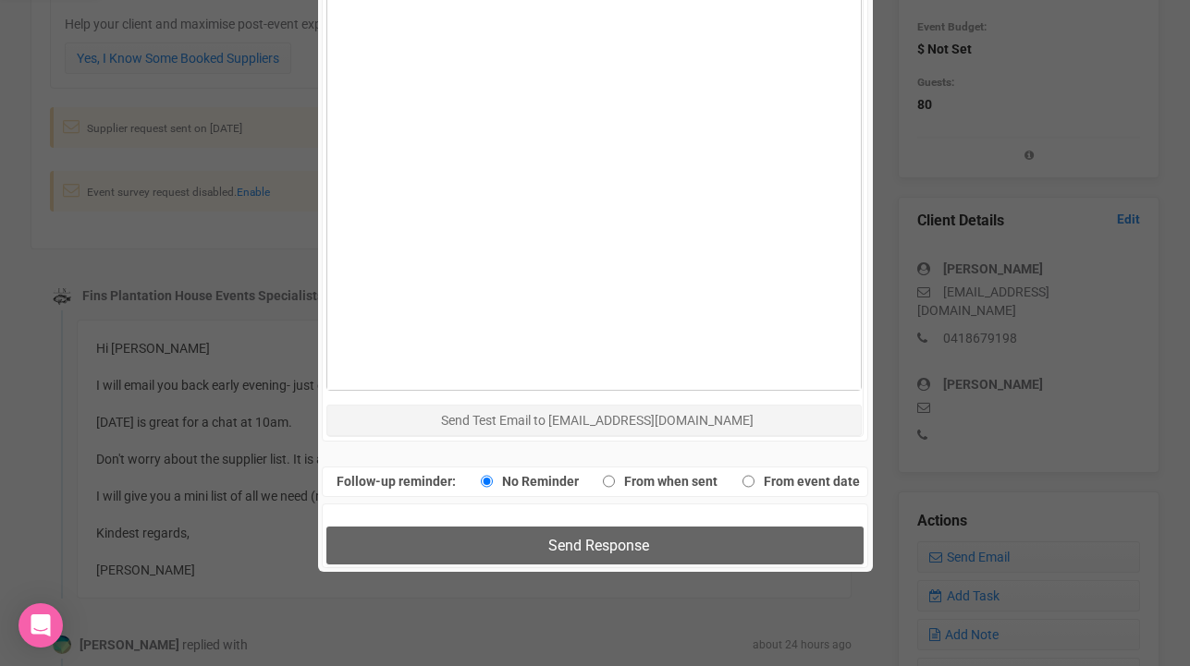
scroll to position [972, 0]
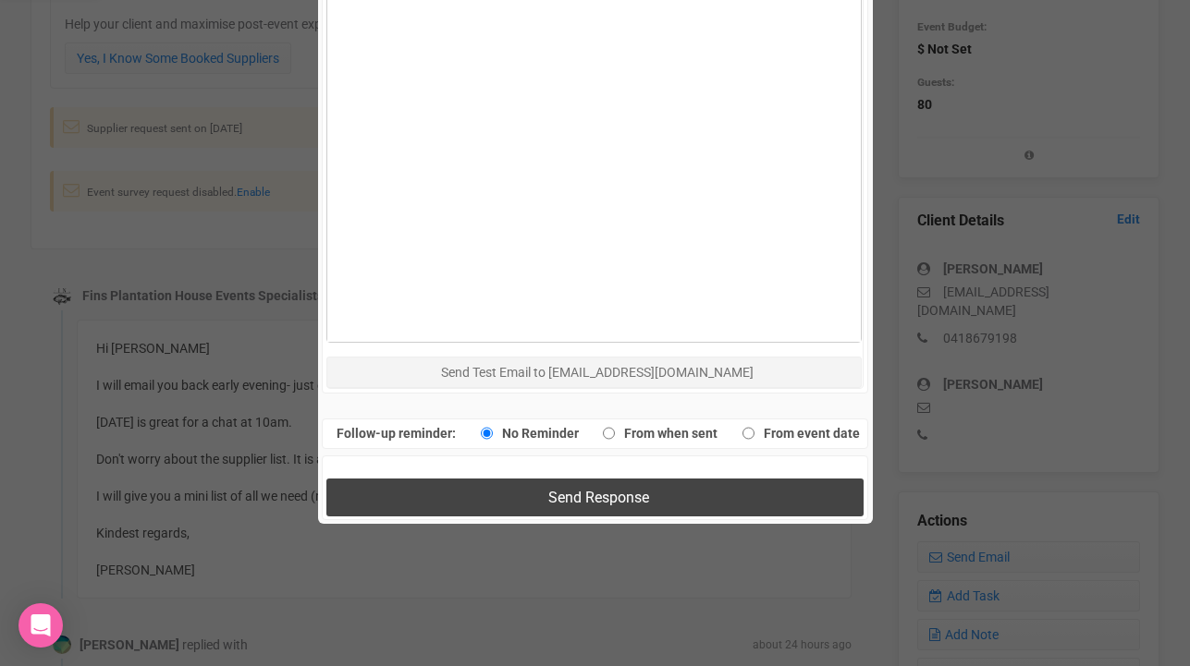
click at [549, 506] on button "Send Response" at bounding box center [594, 498] width 537 height 38
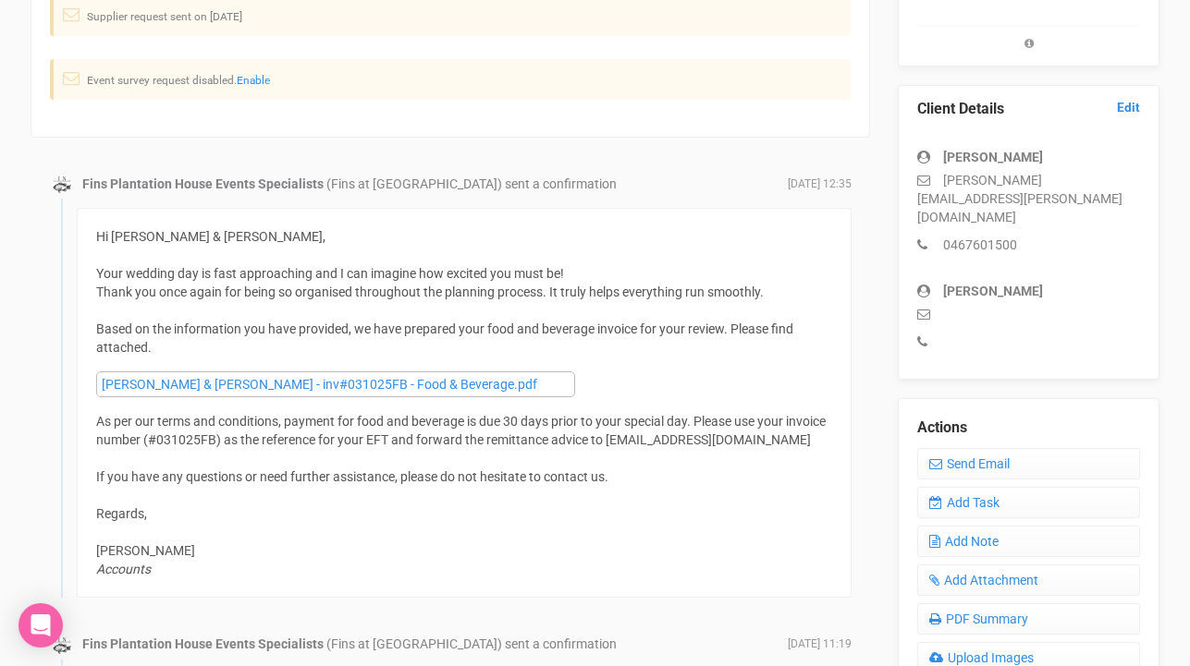
scroll to position [519, 0]
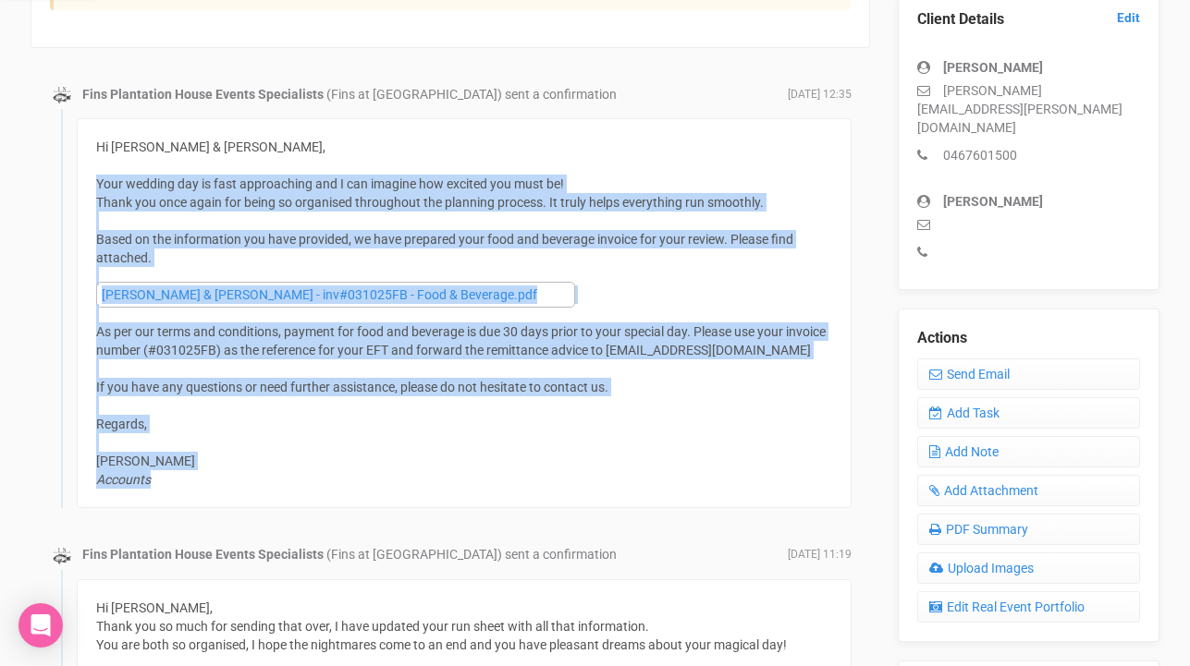
drag, startPoint x: 96, startPoint y: 182, endPoint x: 286, endPoint y: 482, distance: 354.4
click at [286, 482] on div "Hi Taylor & Ethan, Your wedding day is fast approaching and I can imagine how e…" at bounding box center [464, 313] width 736 height 351
copy div "Your wedding day is fast approaching and I can imagine how excited you must be!…"
